Goal: Task Accomplishment & Management: Complete application form

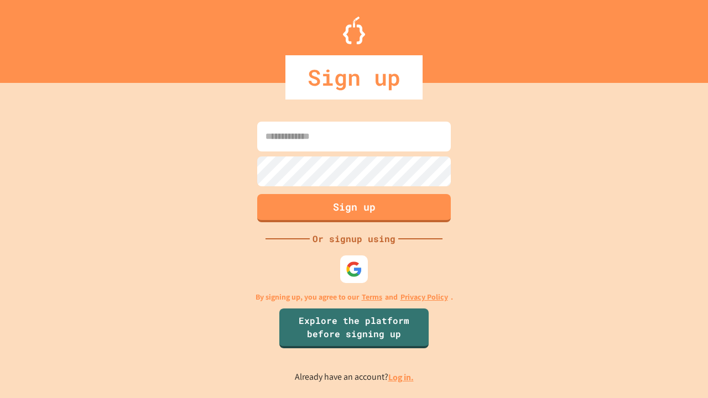
click at [401, 377] on link "Log in." at bounding box center [400, 378] width 25 height 12
